Goal: Task Accomplishment & Management: Manage account settings

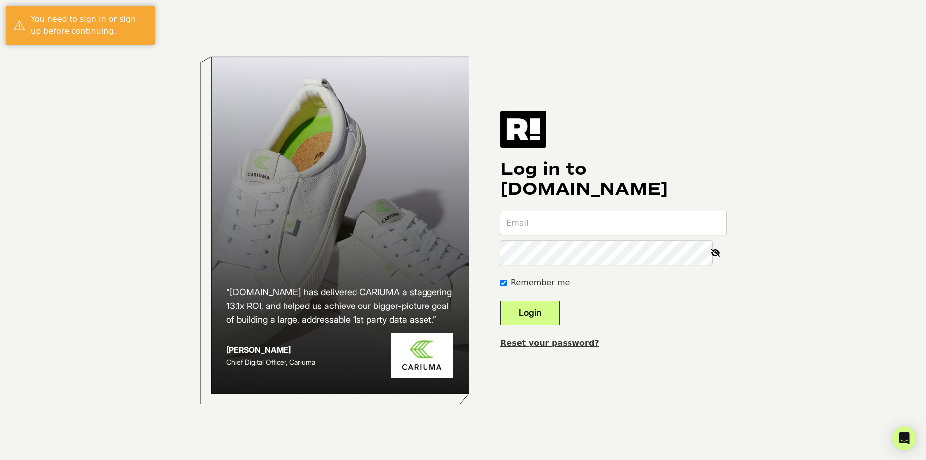
click at [547, 214] on input "email" at bounding box center [613, 223] width 226 height 24
type input "mclifford@getsunmed.com"
click at [552, 314] on button "Login" at bounding box center [529, 312] width 59 height 25
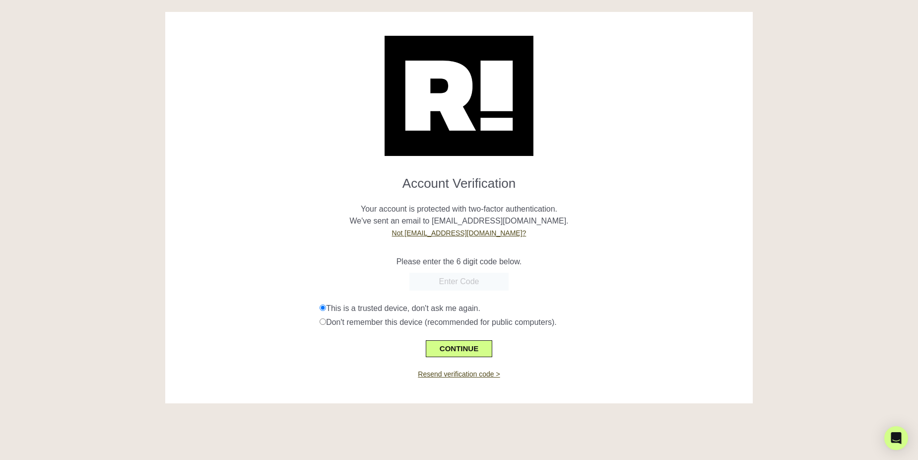
click at [459, 280] on input "text" at bounding box center [458, 281] width 99 height 18
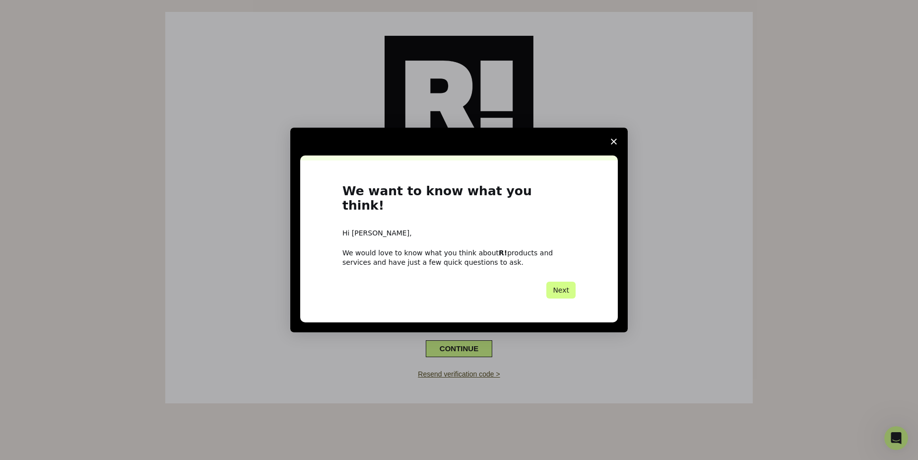
click at [614, 144] on icon "Close survey" at bounding box center [614, 141] width 6 height 6
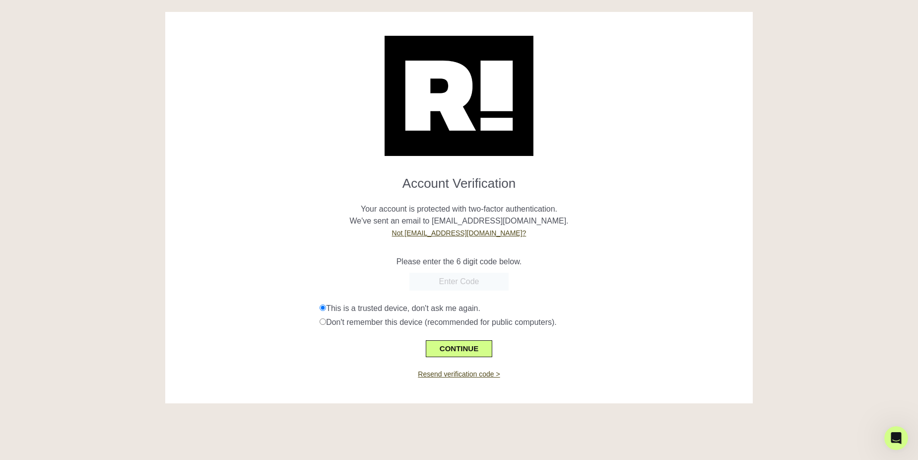
click at [430, 276] on input "text" at bounding box center [458, 281] width 99 height 18
click at [452, 280] on input "text" at bounding box center [458, 281] width 99 height 18
paste input "859362"
type input "859362"
click at [464, 343] on button "CONTINUE" at bounding box center [459, 348] width 67 height 17
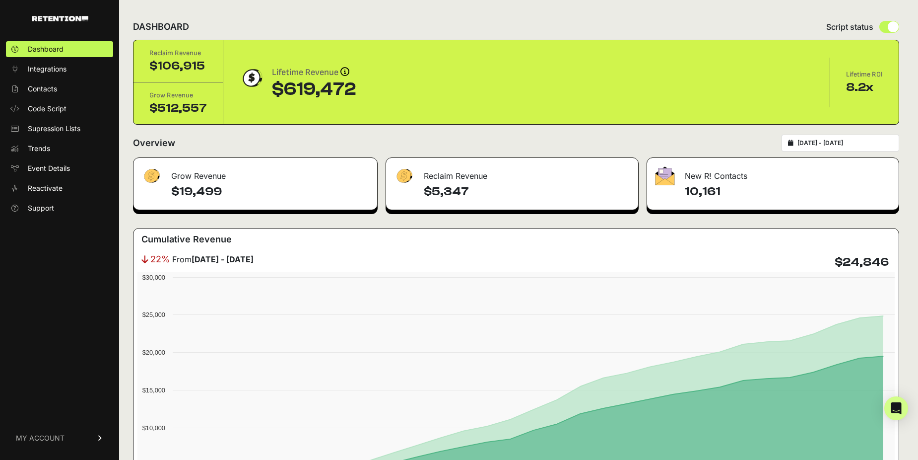
click at [37, 434] on span "MY ACCOUNT" at bounding box center [40, 438] width 49 height 10
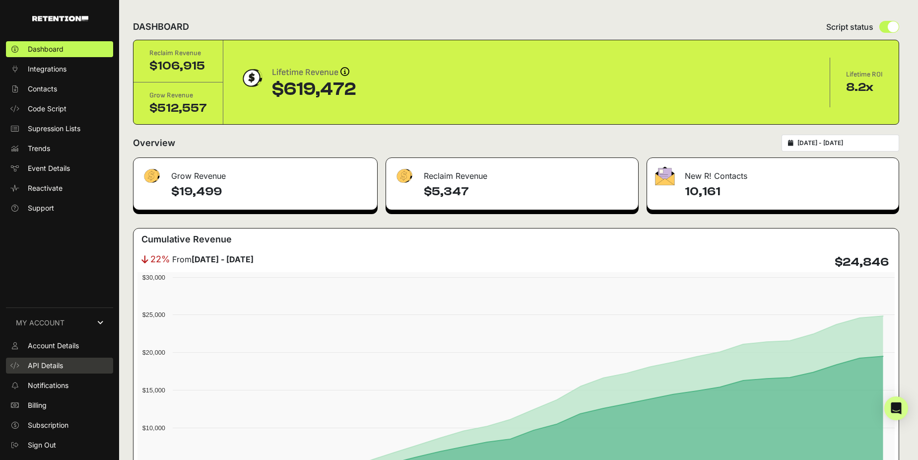
click at [50, 367] on span "API Details" at bounding box center [45, 365] width 35 height 10
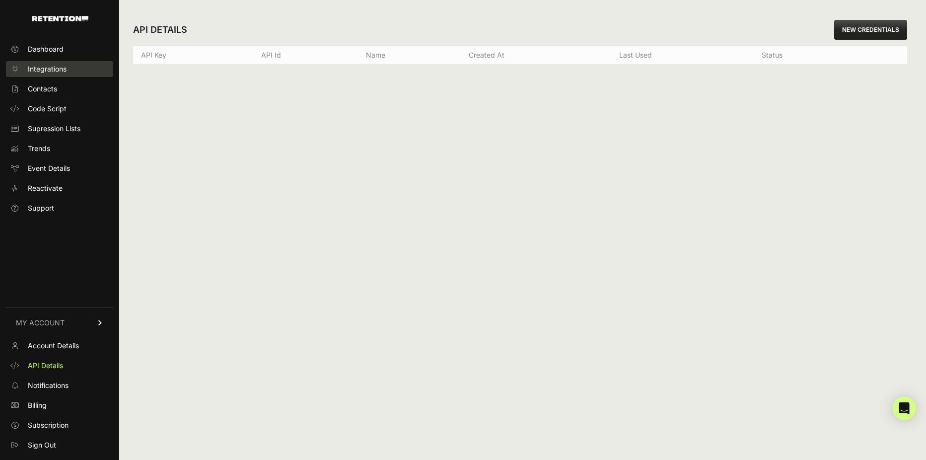
click at [54, 70] on span "Integrations" at bounding box center [47, 69] width 39 height 10
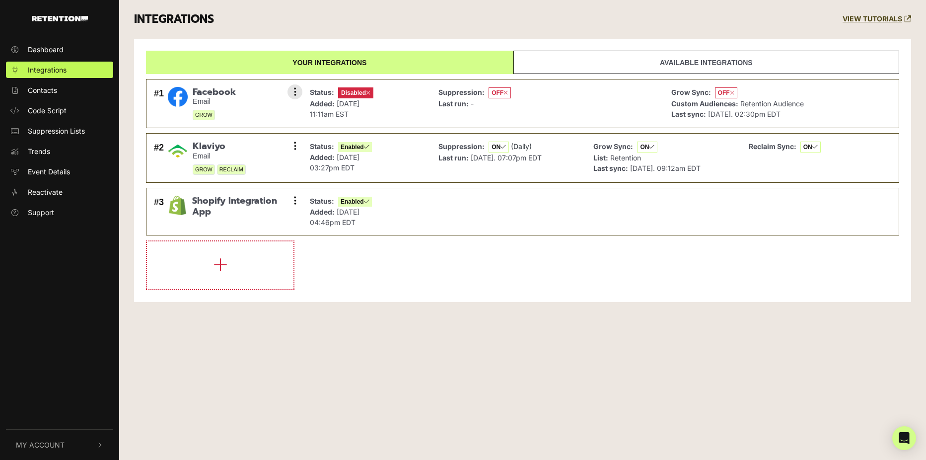
click at [252, 116] on div "#1 Facebook Email GROW Settings Sync History Enable Remove" at bounding box center [225, 103] width 148 height 39
click at [296, 93] on icon at bounding box center [295, 92] width 2 height 10
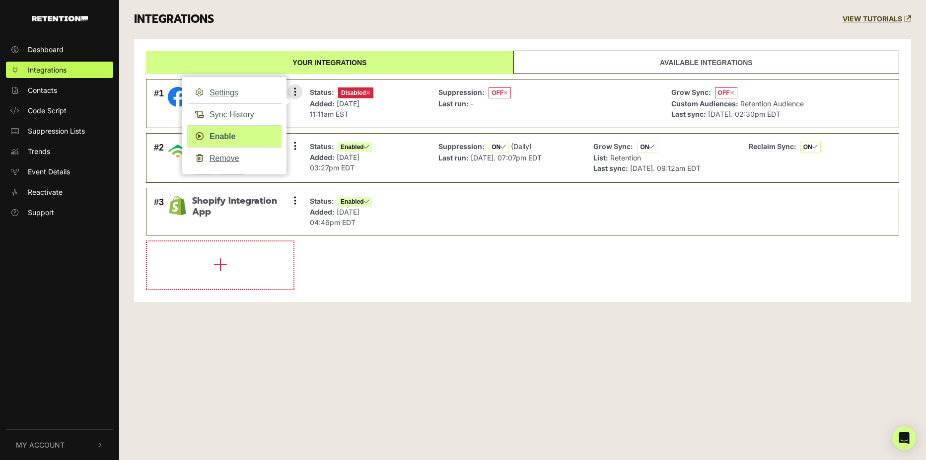
click at [224, 137] on link "Enable" at bounding box center [234, 136] width 94 height 22
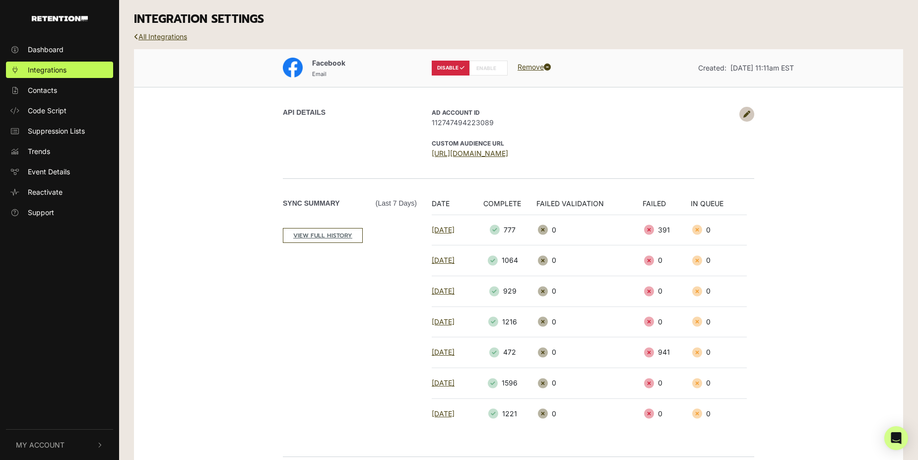
click at [489, 66] on label "ENABLE" at bounding box center [489, 68] width 38 height 15
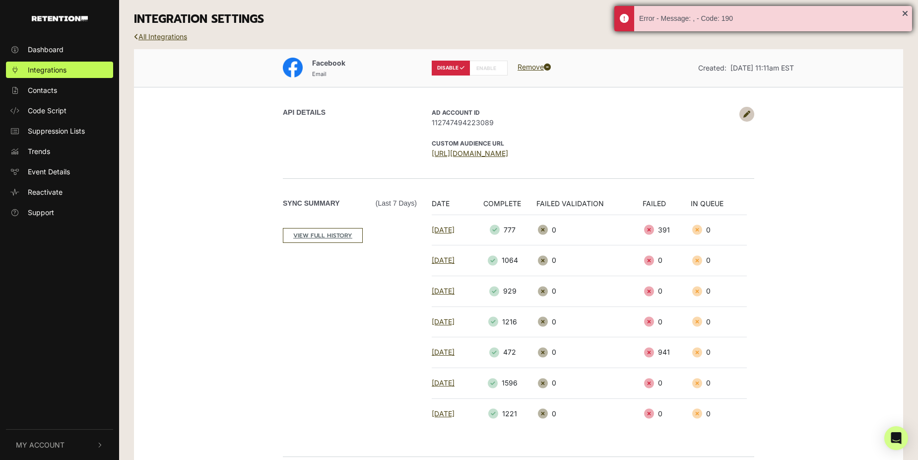
click at [725, 19] on div "Error - Message: , - Code: 190" at bounding box center [770, 18] width 263 height 10
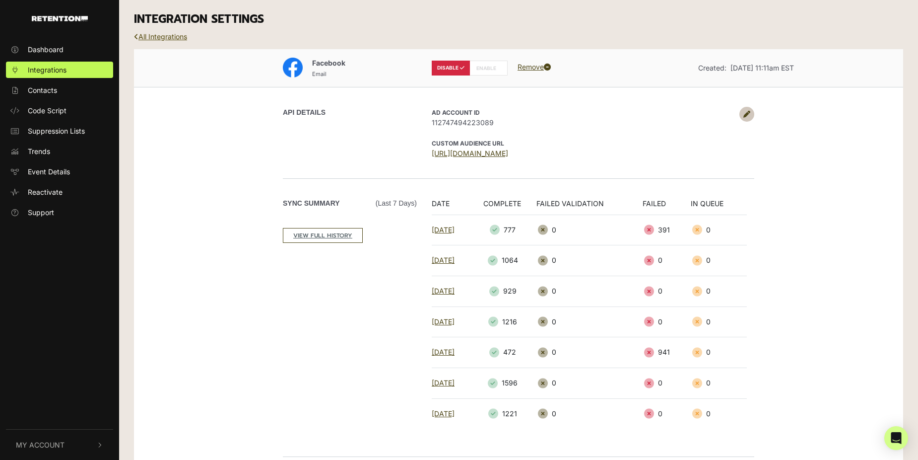
click at [160, 33] on link "All Integrations" at bounding box center [160, 36] width 53 height 8
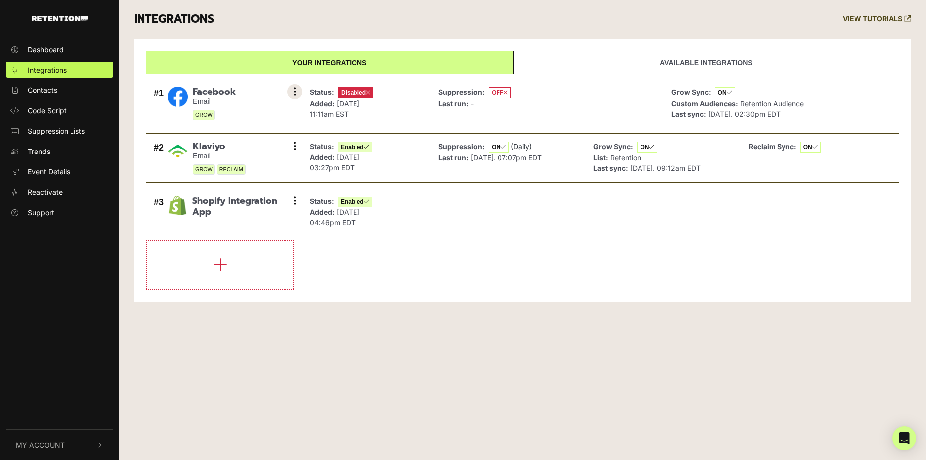
click at [292, 92] on button at bounding box center [294, 91] width 15 height 15
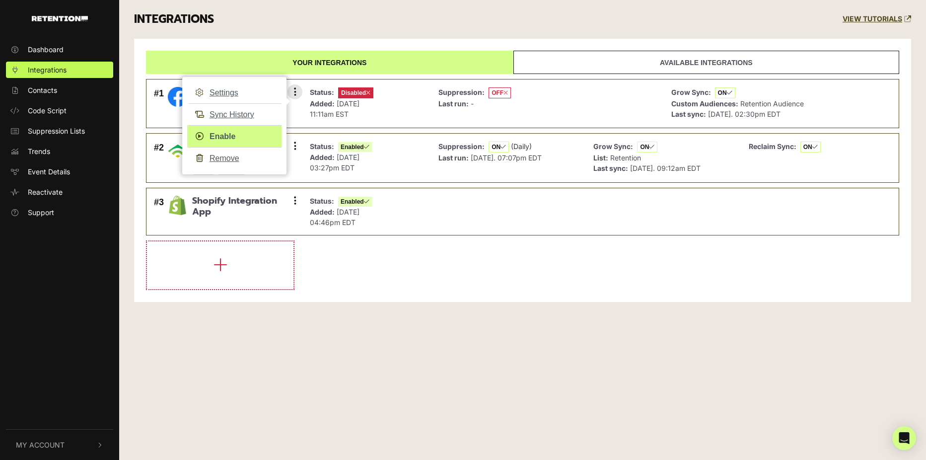
click at [218, 133] on link "Enable" at bounding box center [234, 136] width 94 height 22
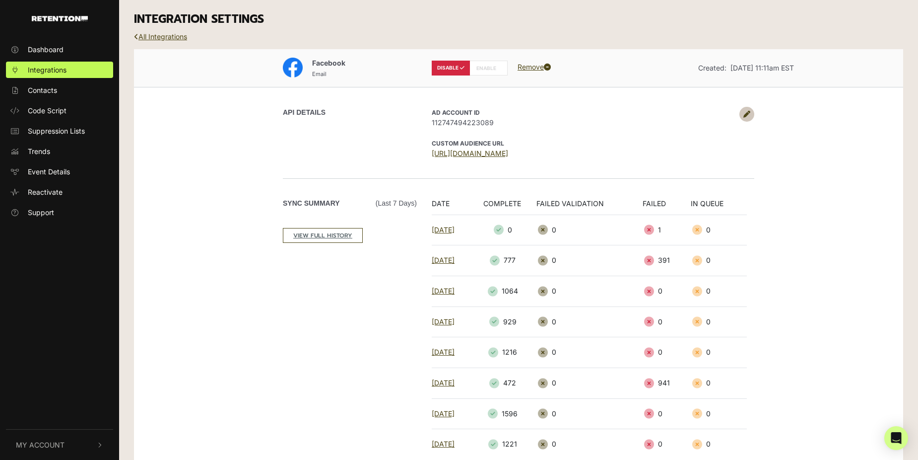
click at [747, 115] on icon at bounding box center [747, 114] width 7 height 7
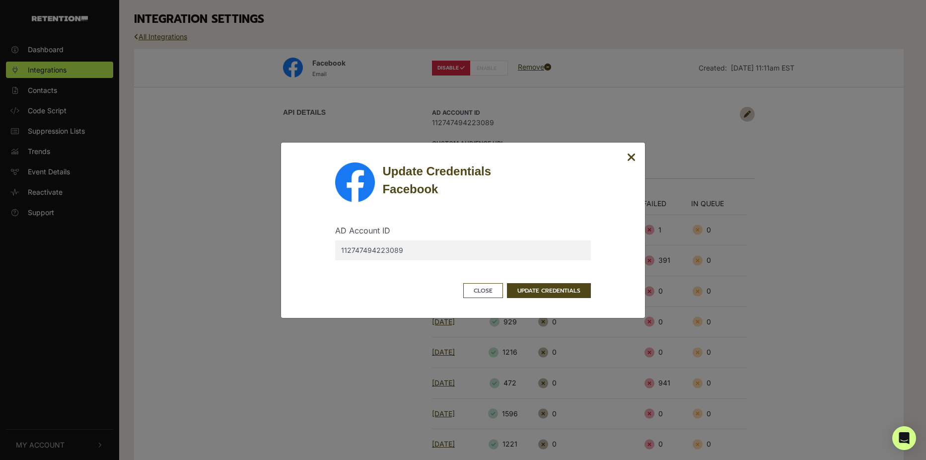
click at [535, 279] on form "AD Account ID 112747494223089 Close UPDATE CREDENTIALS" at bounding box center [462, 250] width 255 height 96
click at [564, 290] on button "UPDATE CREDENTIALS" at bounding box center [549, 290] width 84 height 15
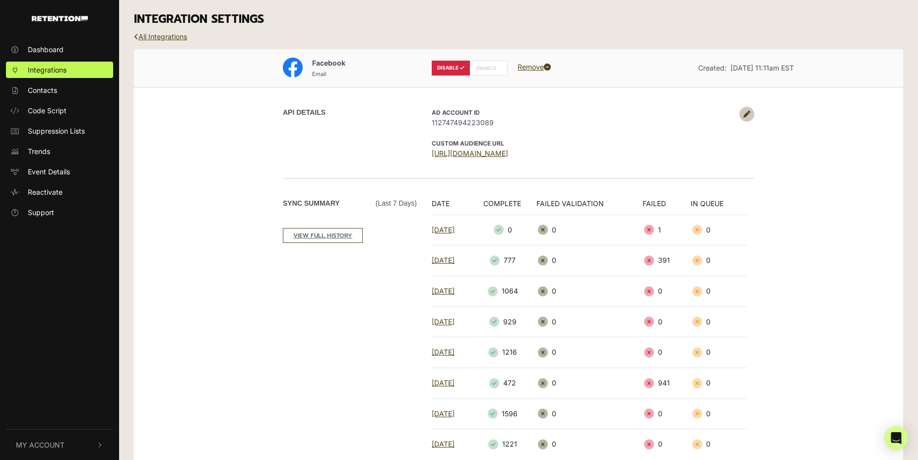
click at [828, 157] on div "Facebook Email DISABLE ENABLE Remove Created: [DATE] 11:11am EST API DETAILS AD…" at bounding box center [518, 301] width 769 height 504
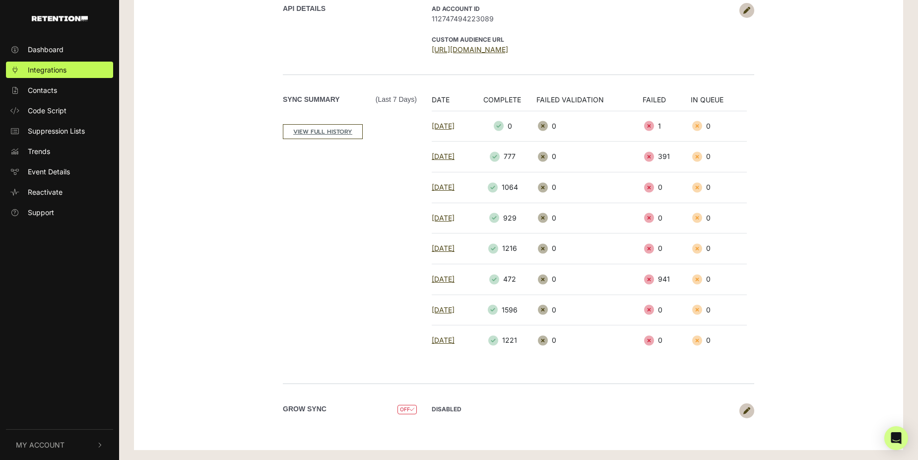
click at [745, 412] on icon at bounding box center [747, 410] width 7 height 7
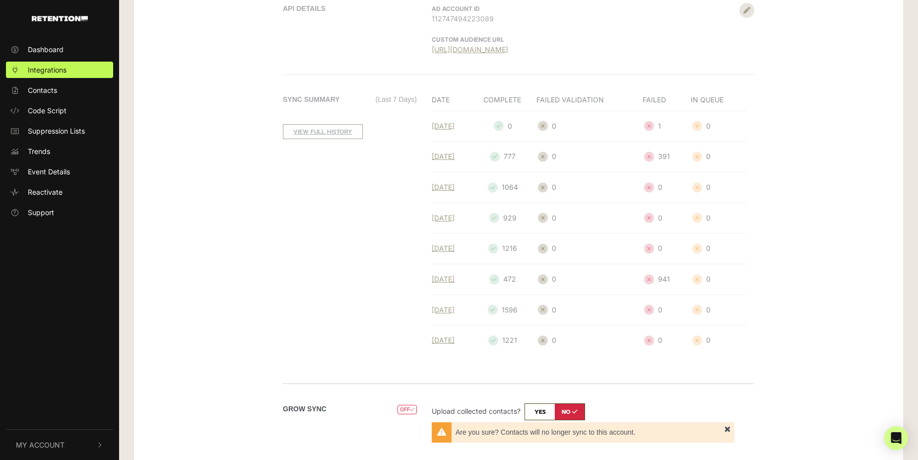
click at [855, 203] on div "Facebook Email DISABLE ENABLE Remove Created: Nov 30, 2023 11:11am EST API DETA…" at bounding box center [518, 230] width 769 height 570
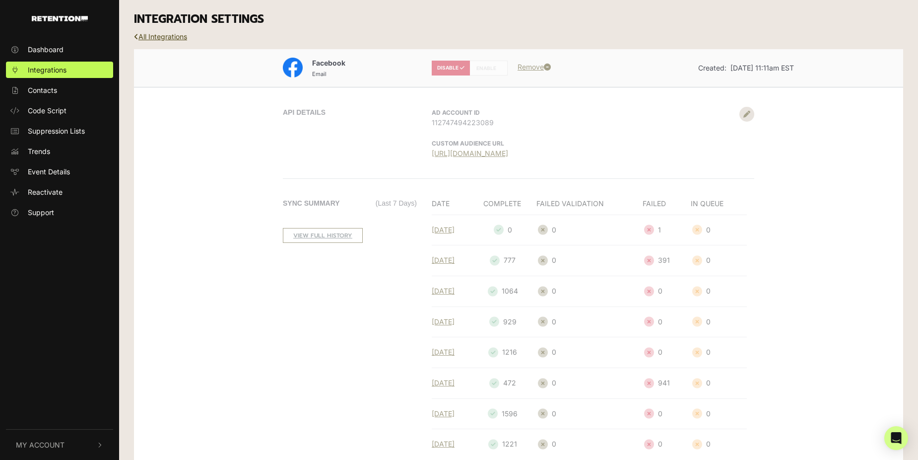
scroll to position [170, 0]
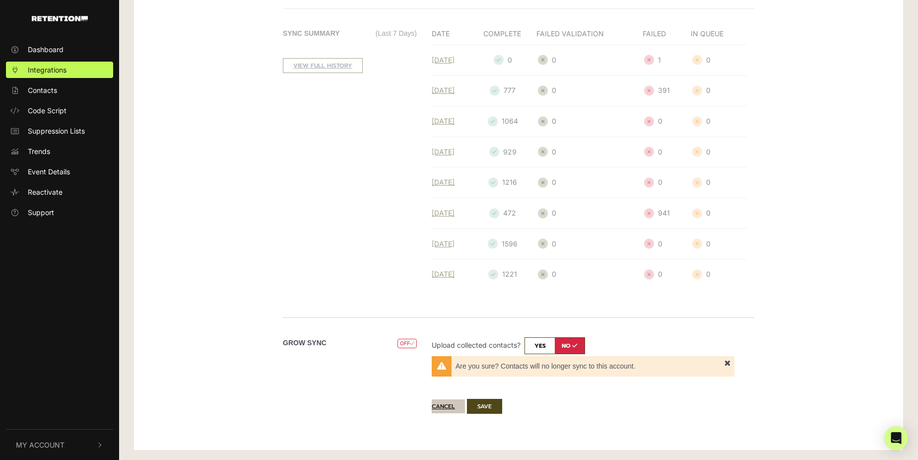
click at [440, 407] on button "Cancel" at bounding box center [448, 406] width 33 height 14
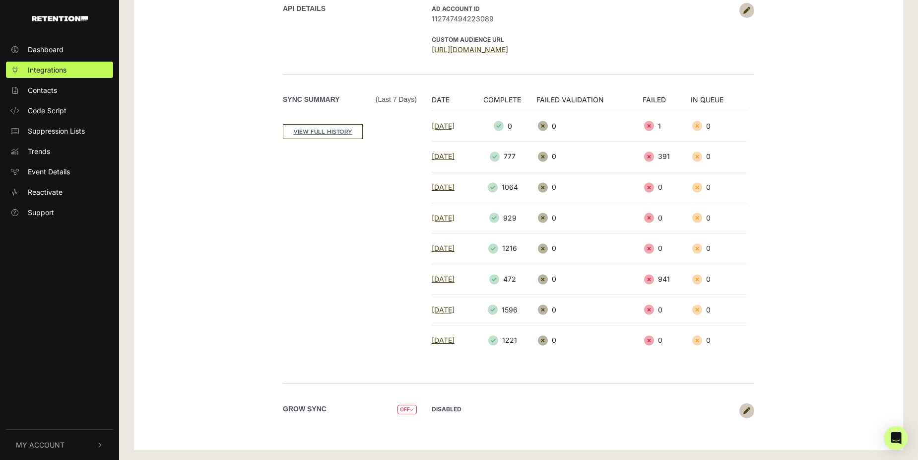
scroll to position [104, 0]
click at [409, 412] on span "OFF" at bounding box center [407, 409] width 19 height 9
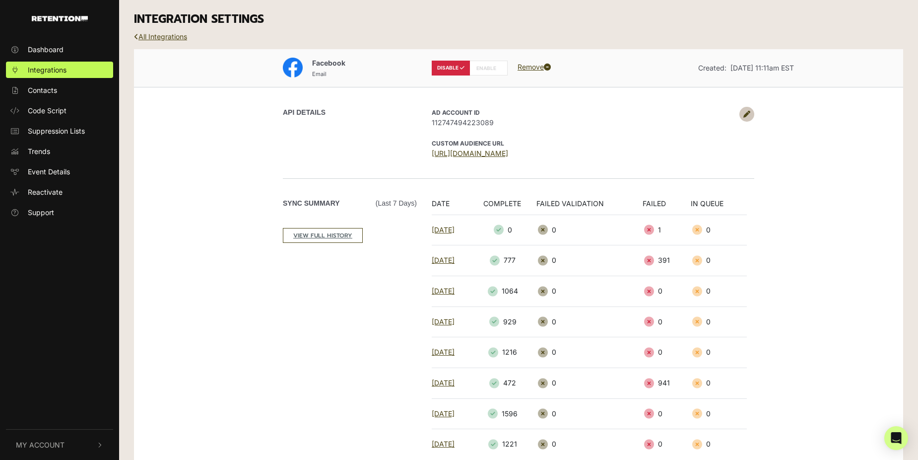
click at [749, 116] on icon at bounding box center [747, 114] width 7 height 7
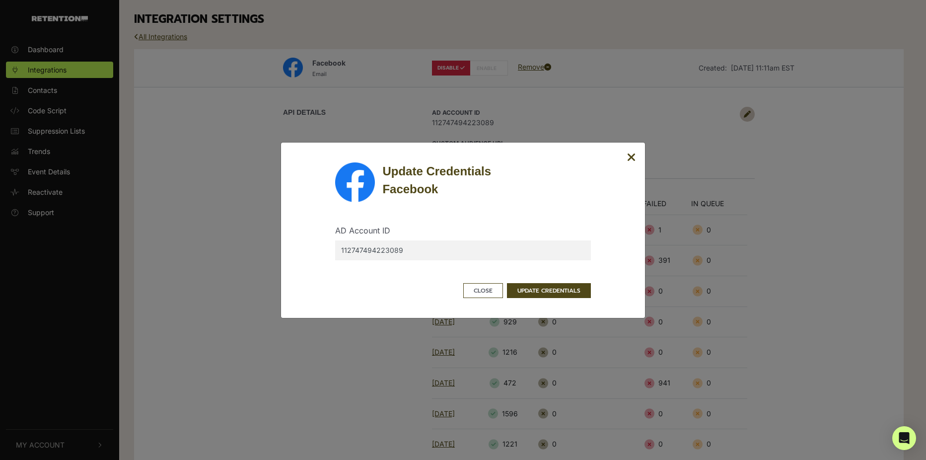
click at [633, 156] on icon "Close" at bounding box center [631, 157] width 9 height 12
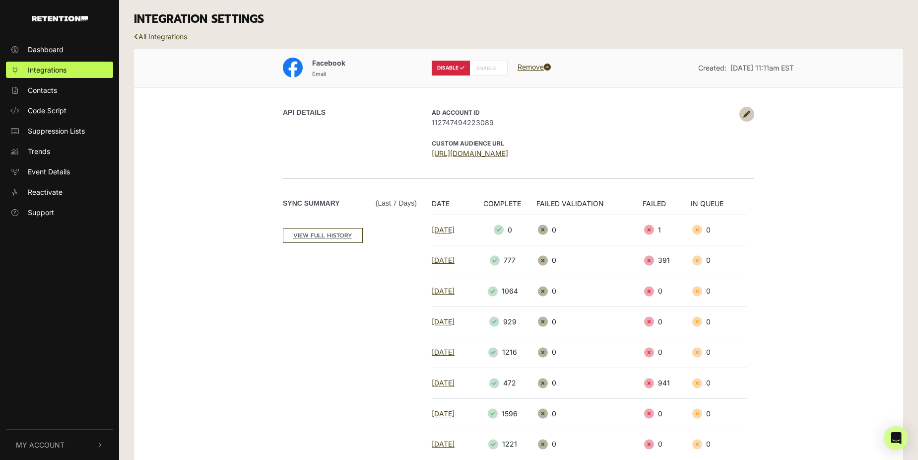
click at [884, 24] on h3 "INTEGRATION SETTINGS" at bounding box center [518, 19] width 769 height 14
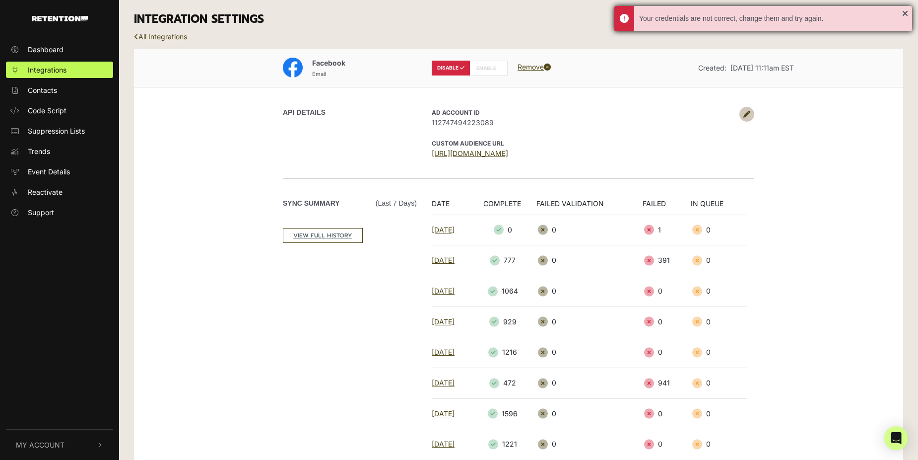
click at [907, 11] on div "Your credentials are not correct, change them and try again." at bounding box center [763, 18] width 298 height 25
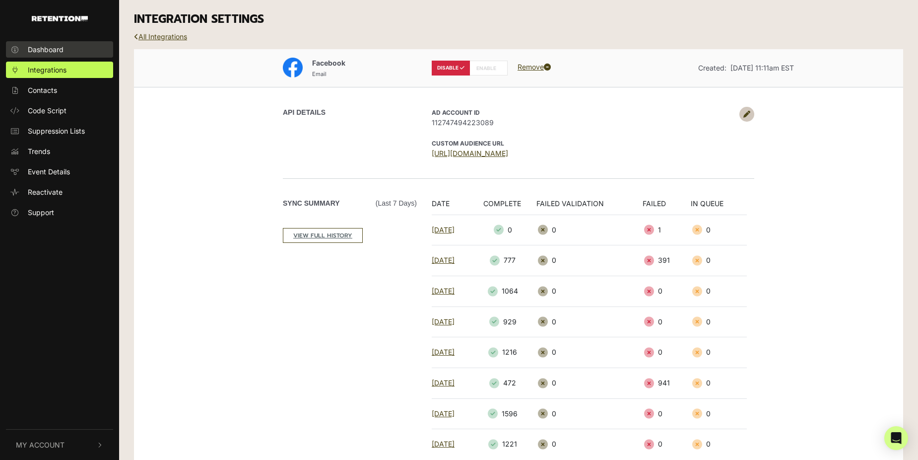
click at [55, 47] on span "Dashboard" at bounding box center [46, 49] width 36 height 10
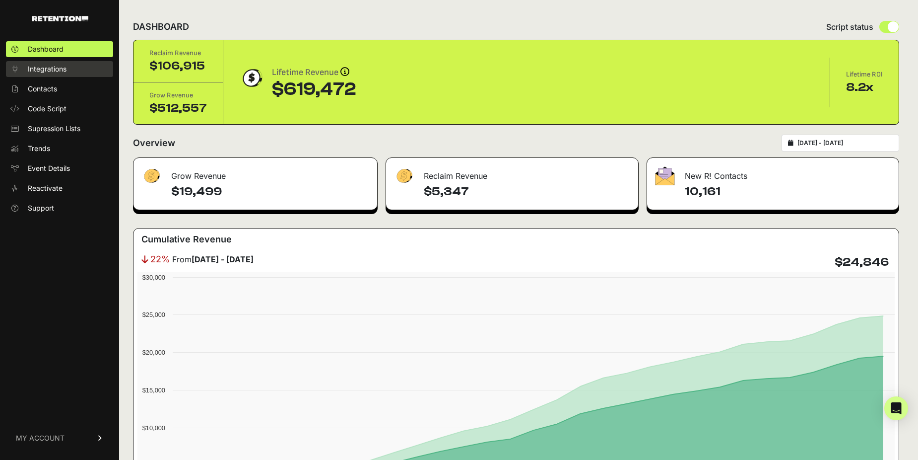
click at [49, 63] on link "Integrations" at bounding box center [59, 69] width 107 height 16
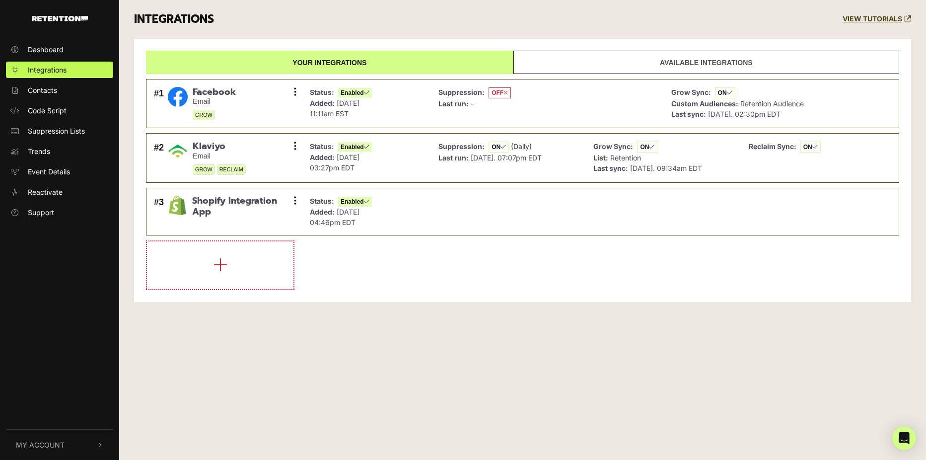
click at [421, 20] on div "INTEGRATIONS VIEW TUTORIALS" at bounding box center [523, 19] width 792 height 39
